Goal: Check status: Check status

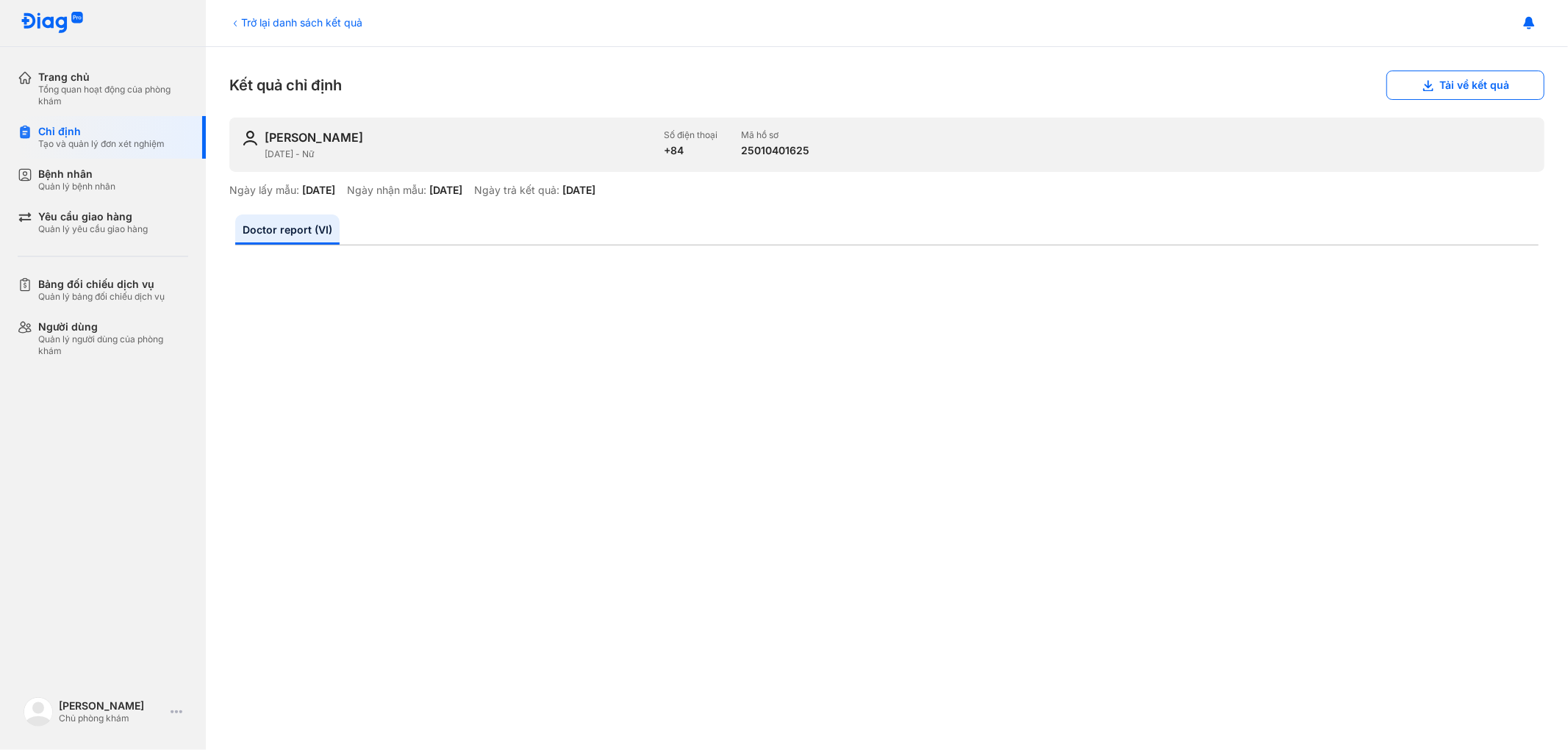
click at [251, 23] on div "Trở lại danh sách kết quả" at bounding box center [295, 22] width 133 height 16
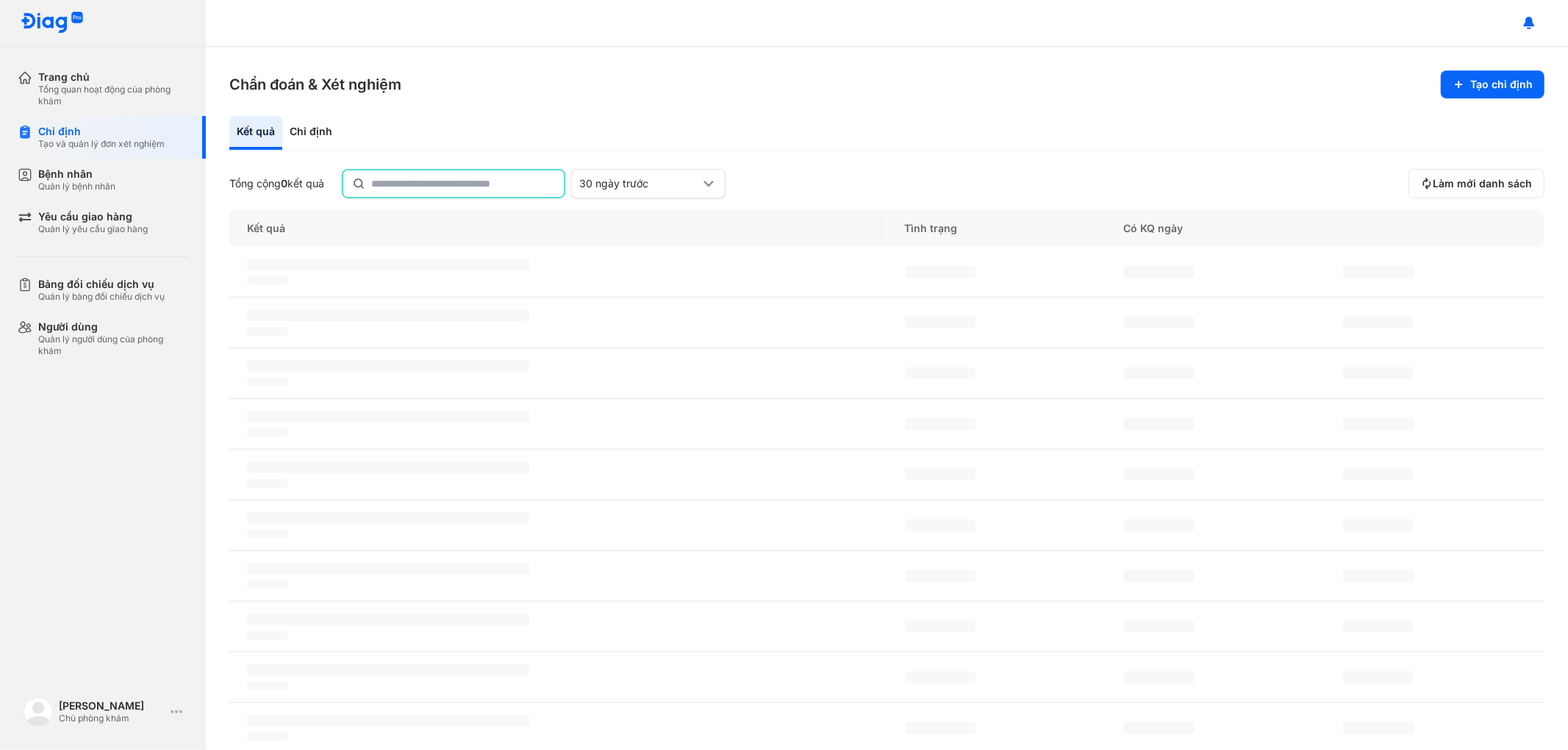
click at [451, 181] on input "text" at bounding box center [463, 183] width 184 height 26
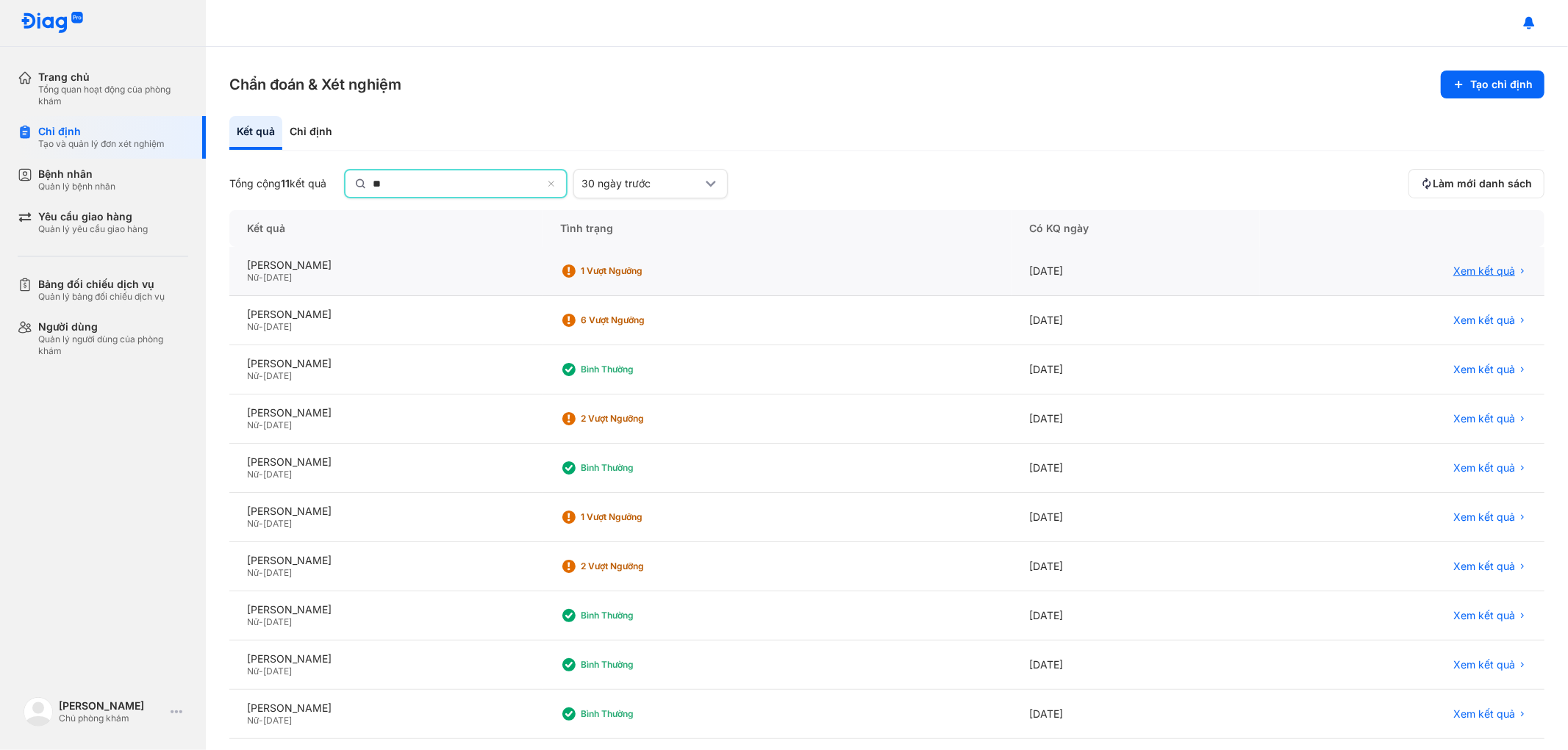
type input "**"
click at [1477, 269] on span "Xem kết quả" at bounding box center [1483, 271] width 62 height 14
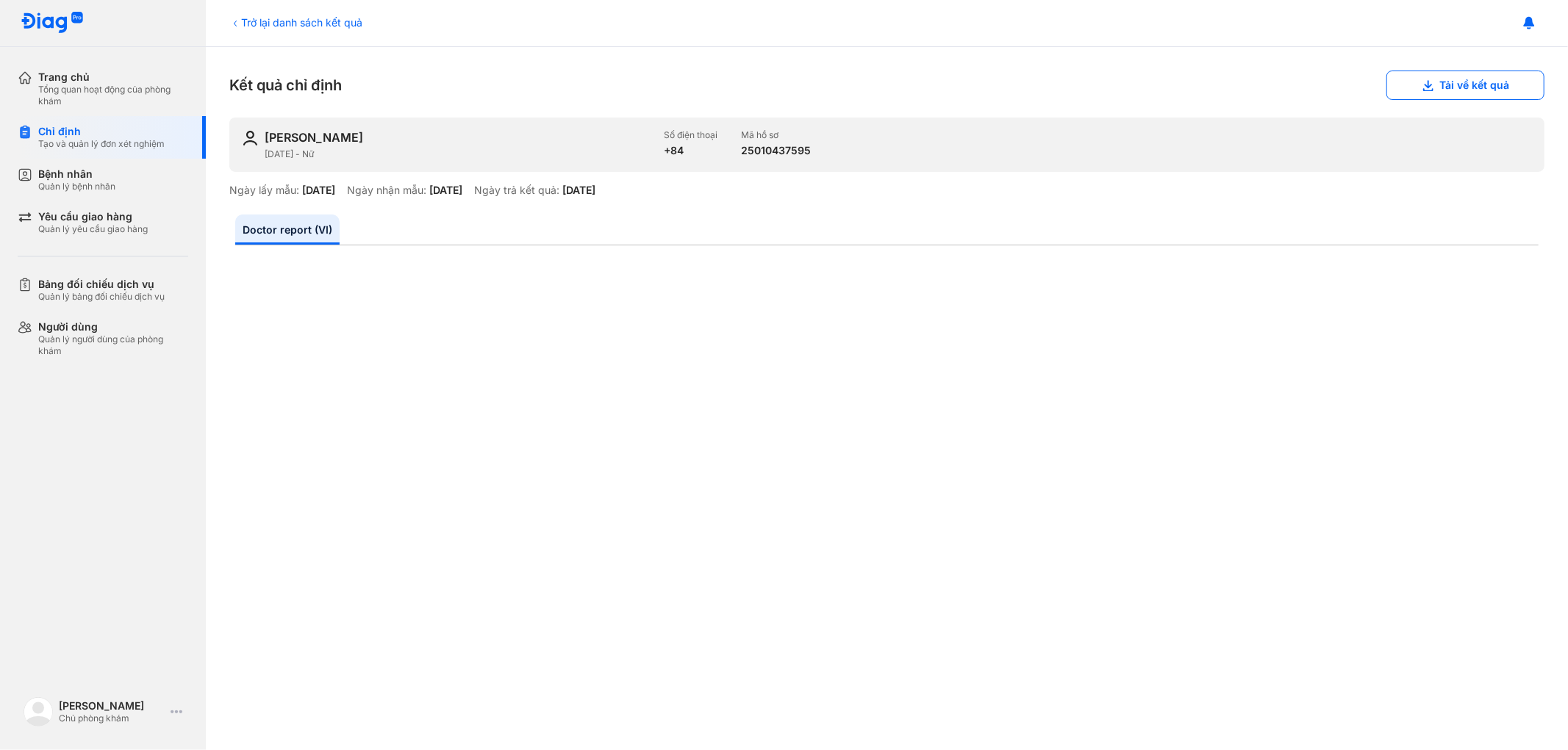
click at [267, 23] on div "Trở lại danh sách kết quả" at bounding box center [295, 22] width 133 height 16
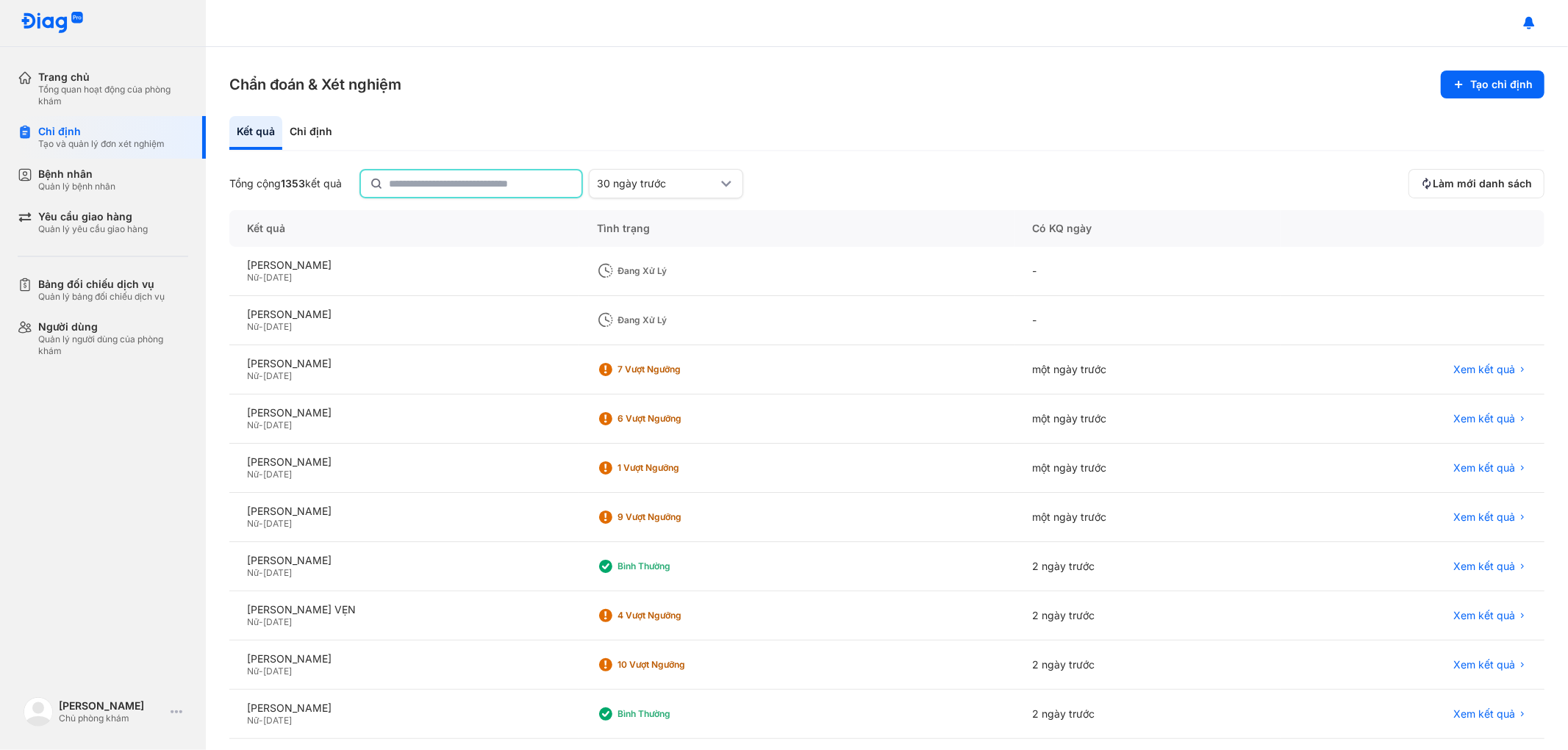
click at [486, 182] on input "text" at bounding box center [480, 183] width 184 height 26
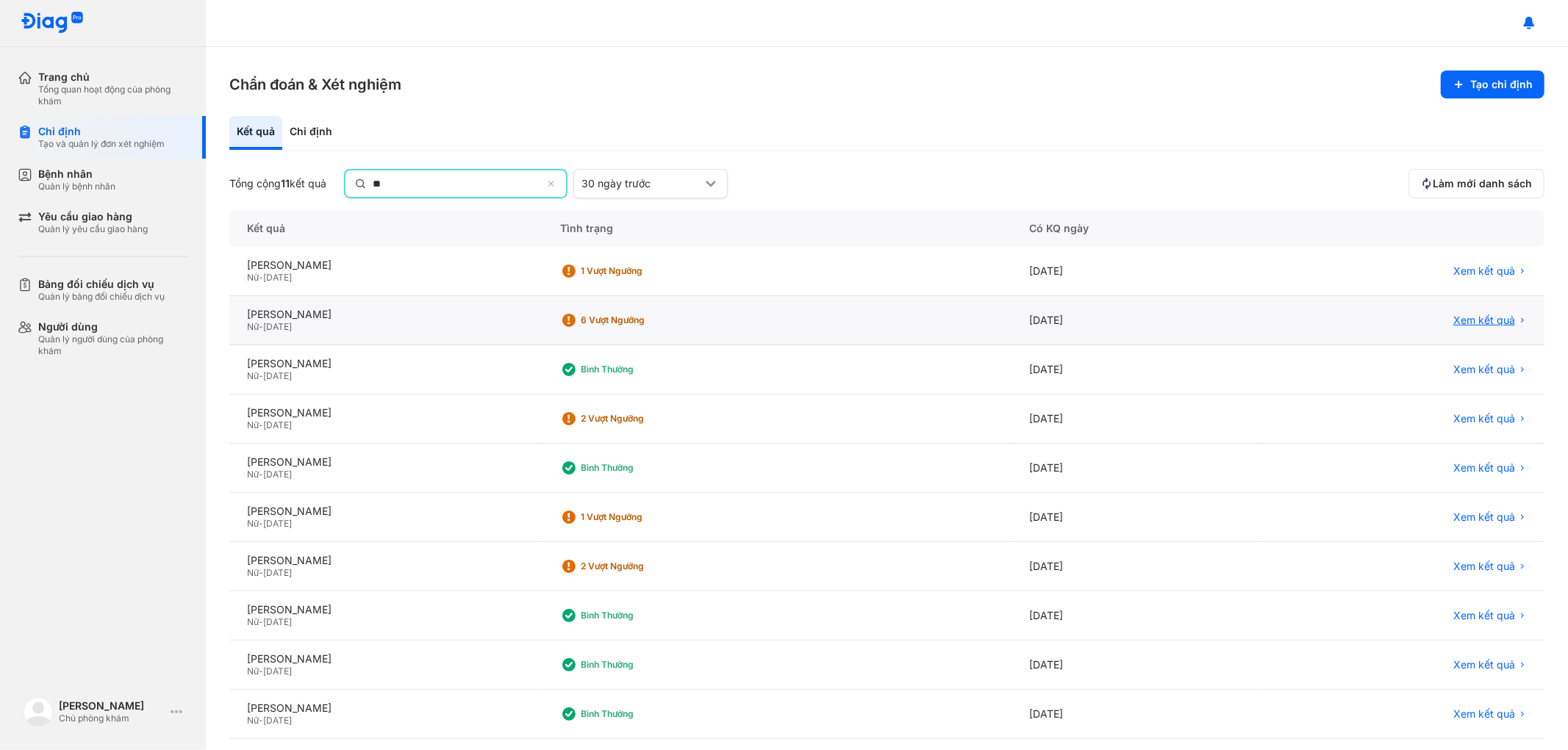
type input "**"
click at [1464, 317] on span "Xem kết quả" at bounding box center [1483, 322] width 62 height 14
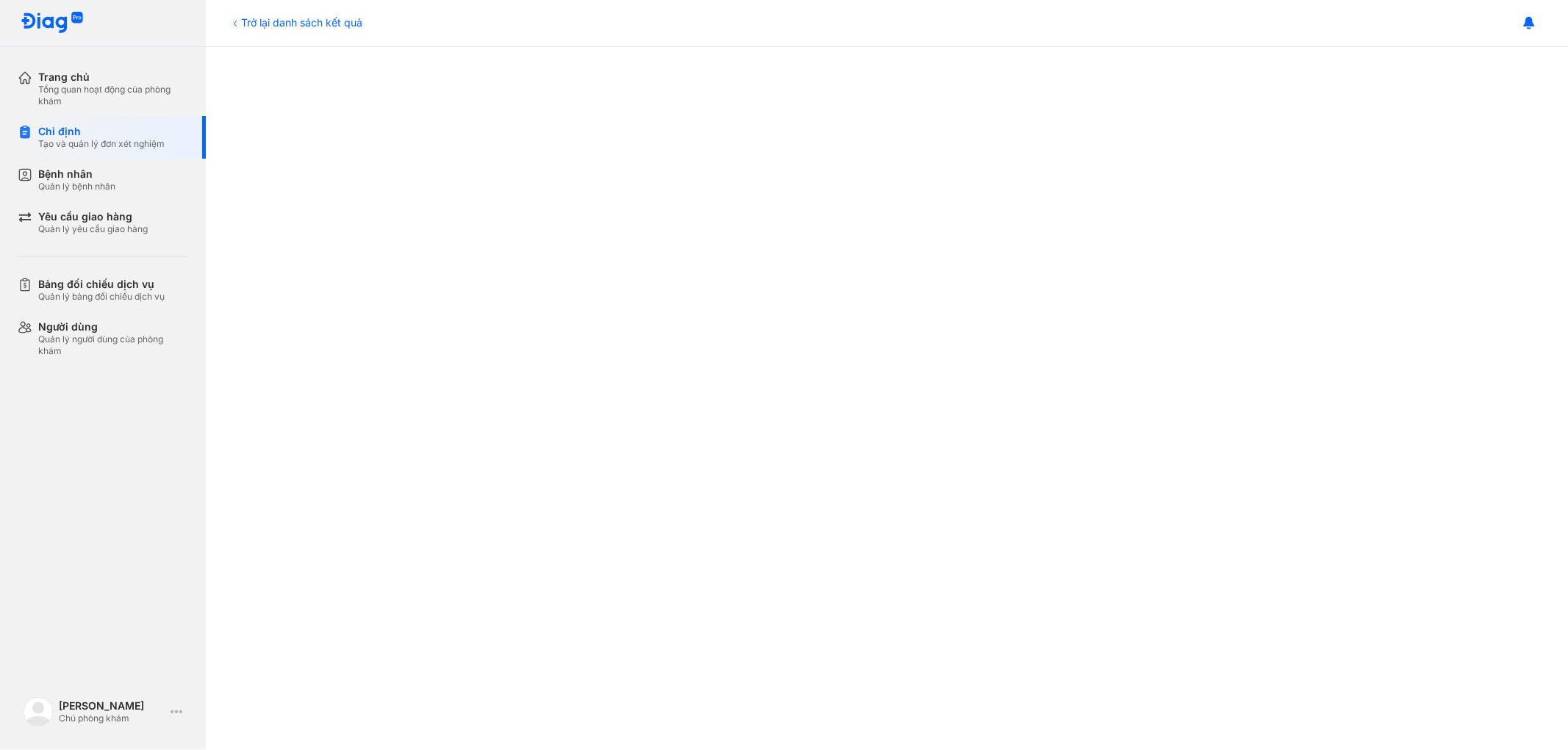
scroll to position [751, 0]
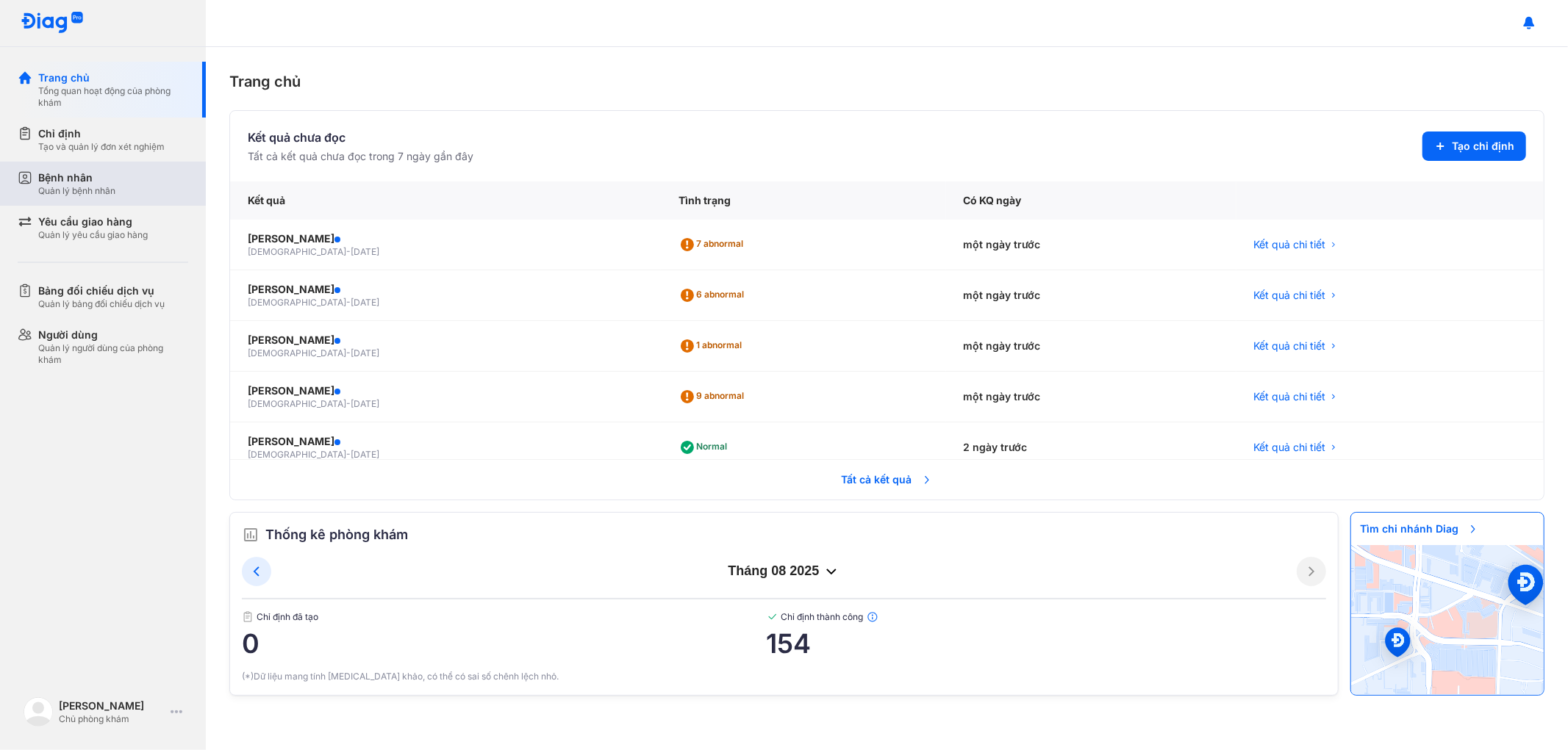
click at [75, 180] on div "Bệnh nhân" at bounding box center [76, 177] width 77 height 15
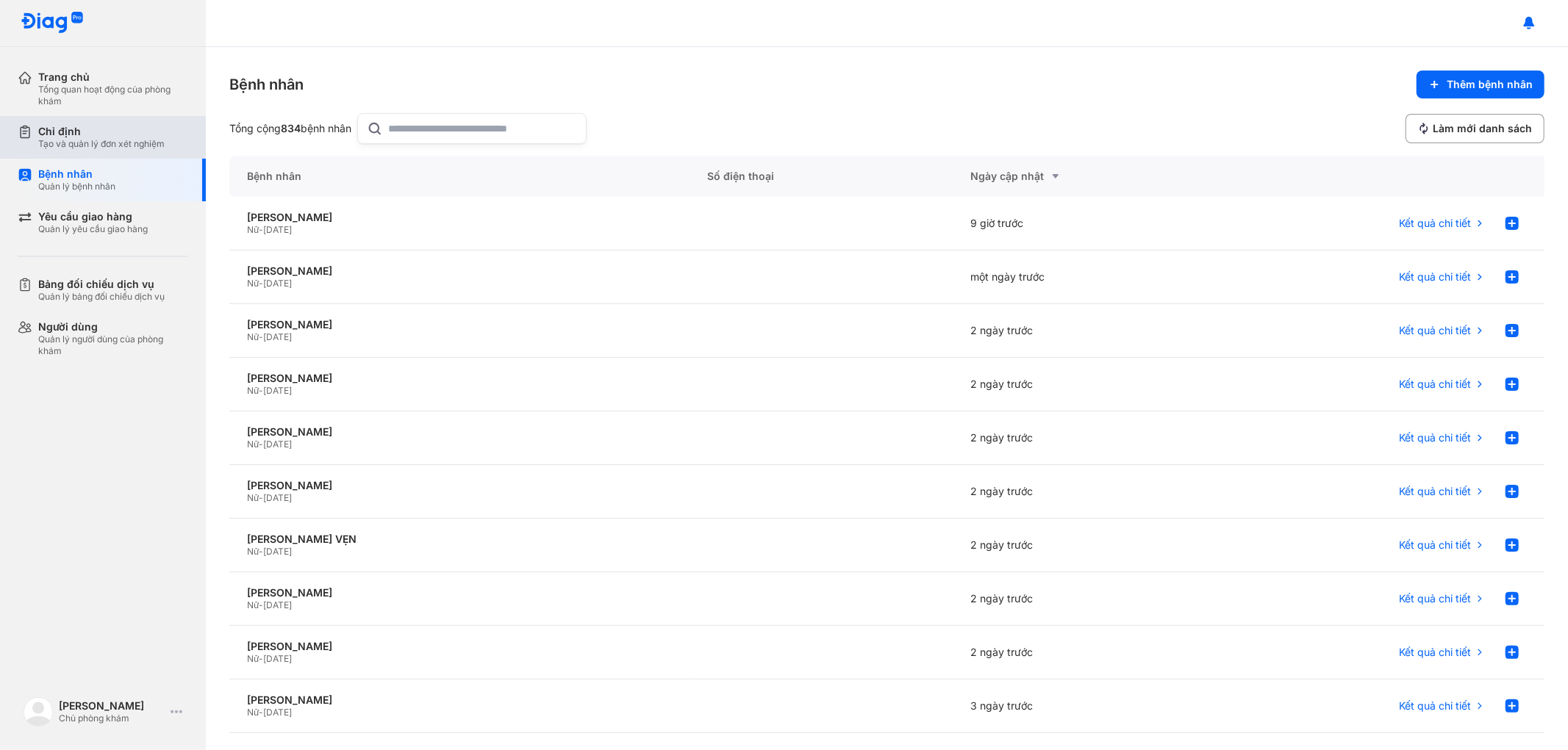
click at [89, 137] on div "Chỉ định" at bounding box center [101, 132] width 126 height 14
